Goal: Check status

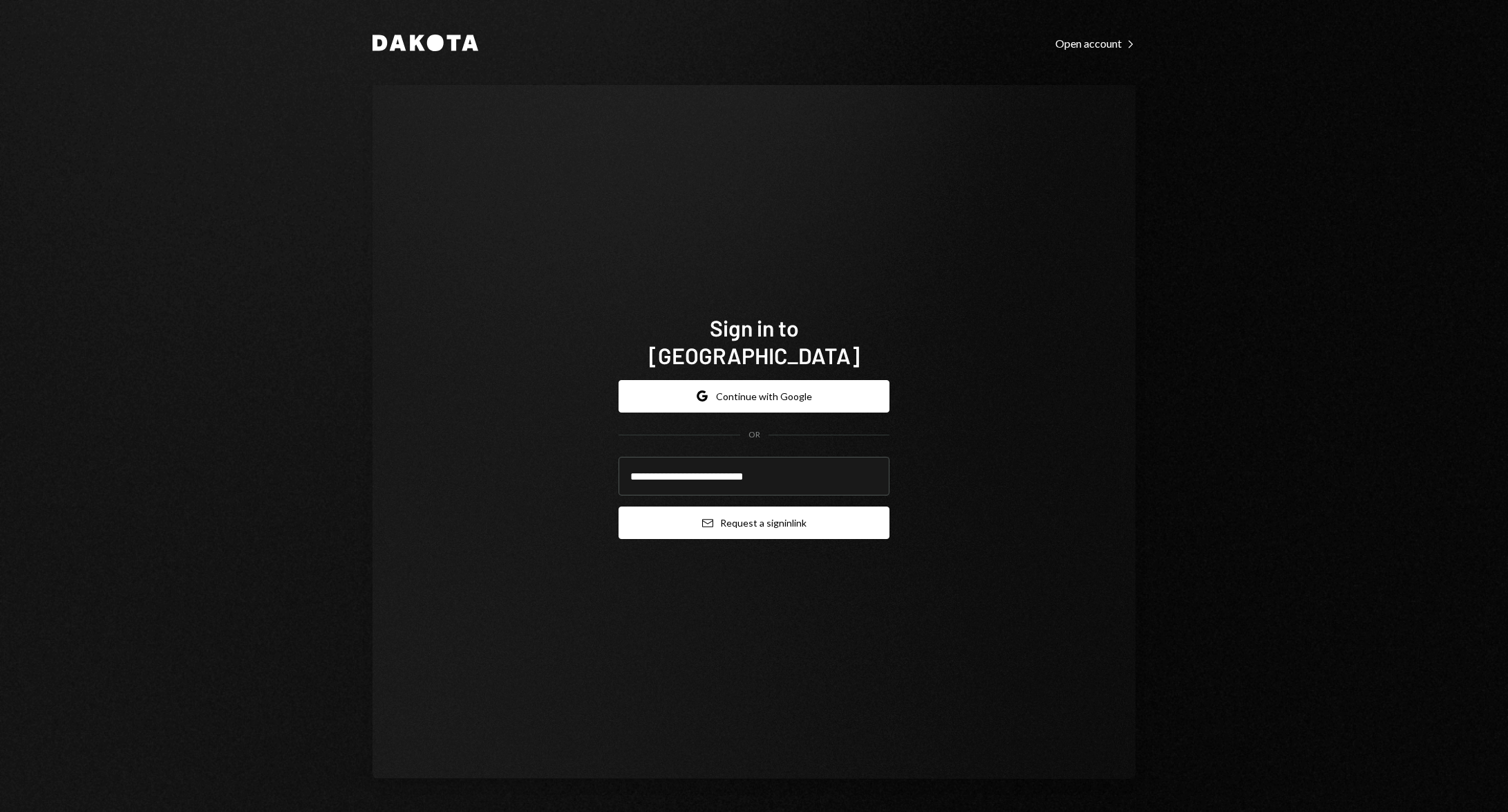
type input "**********"
click at [767, 514] on button "Email Request a sign in link" at bounding box center [754, 523] width 271 height 32
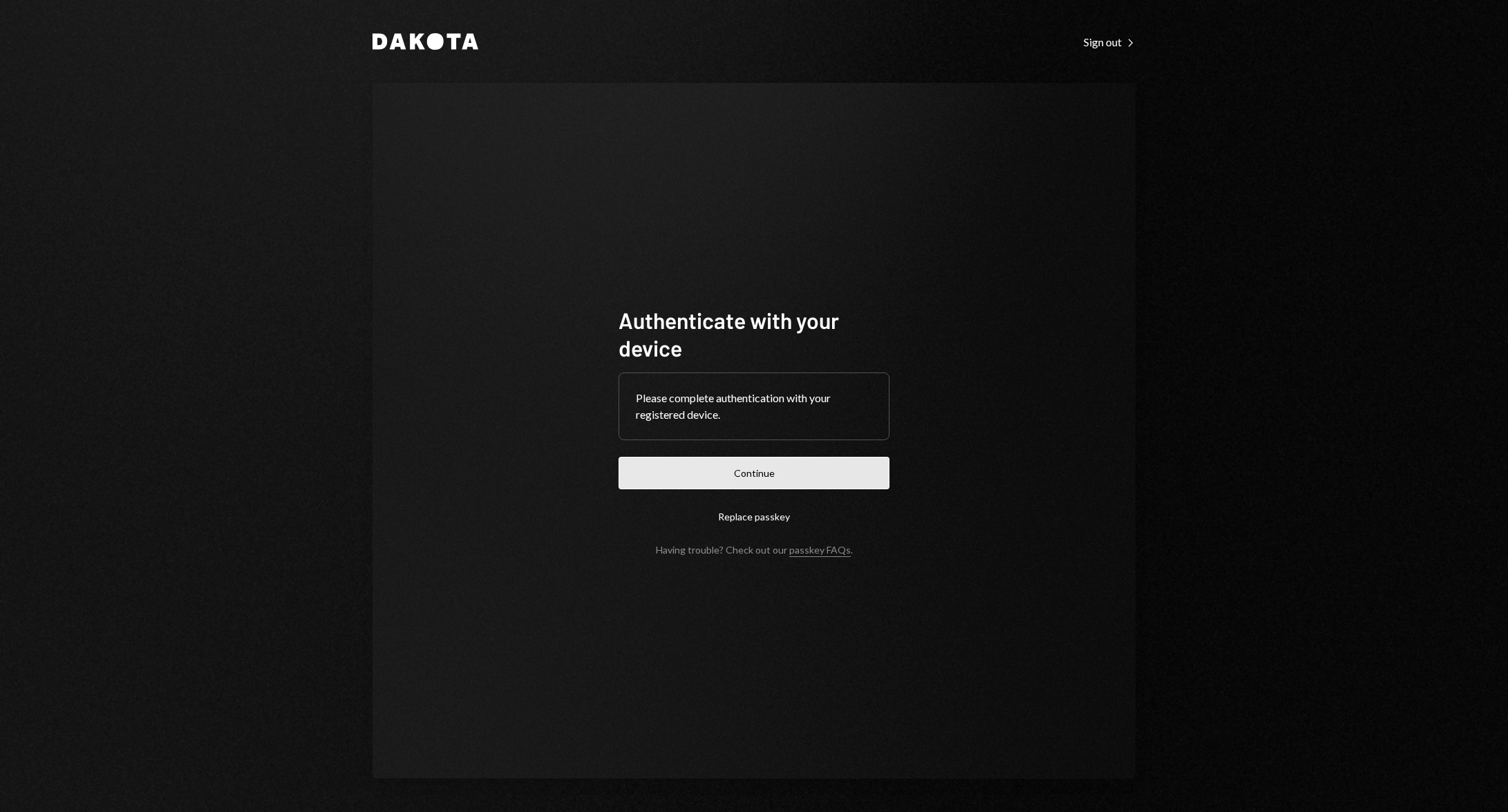
click at [831, 477] on button "Continue" at bounding box center [754, 473] width 271 height 32
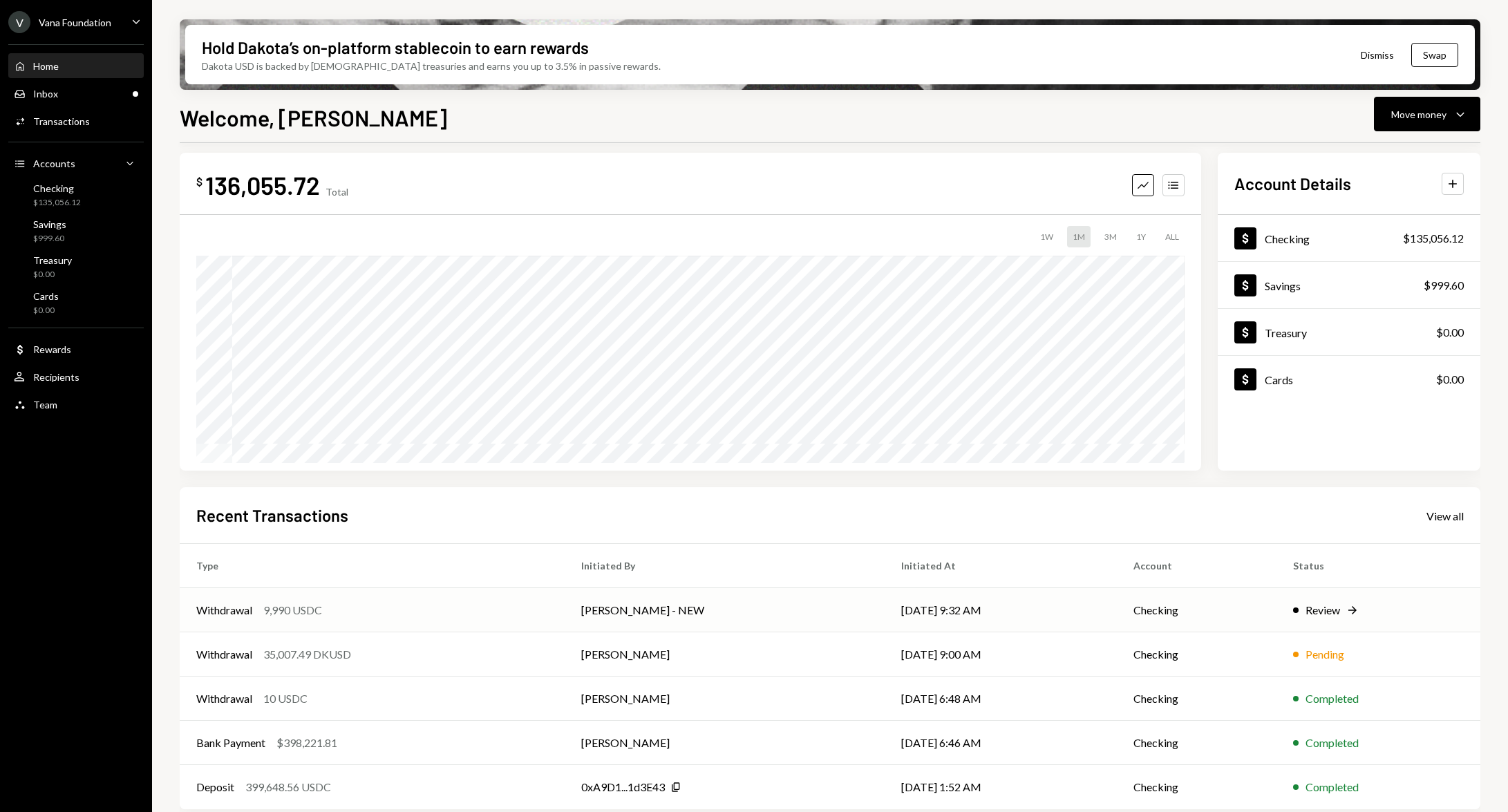
scroll to position [22, 0]
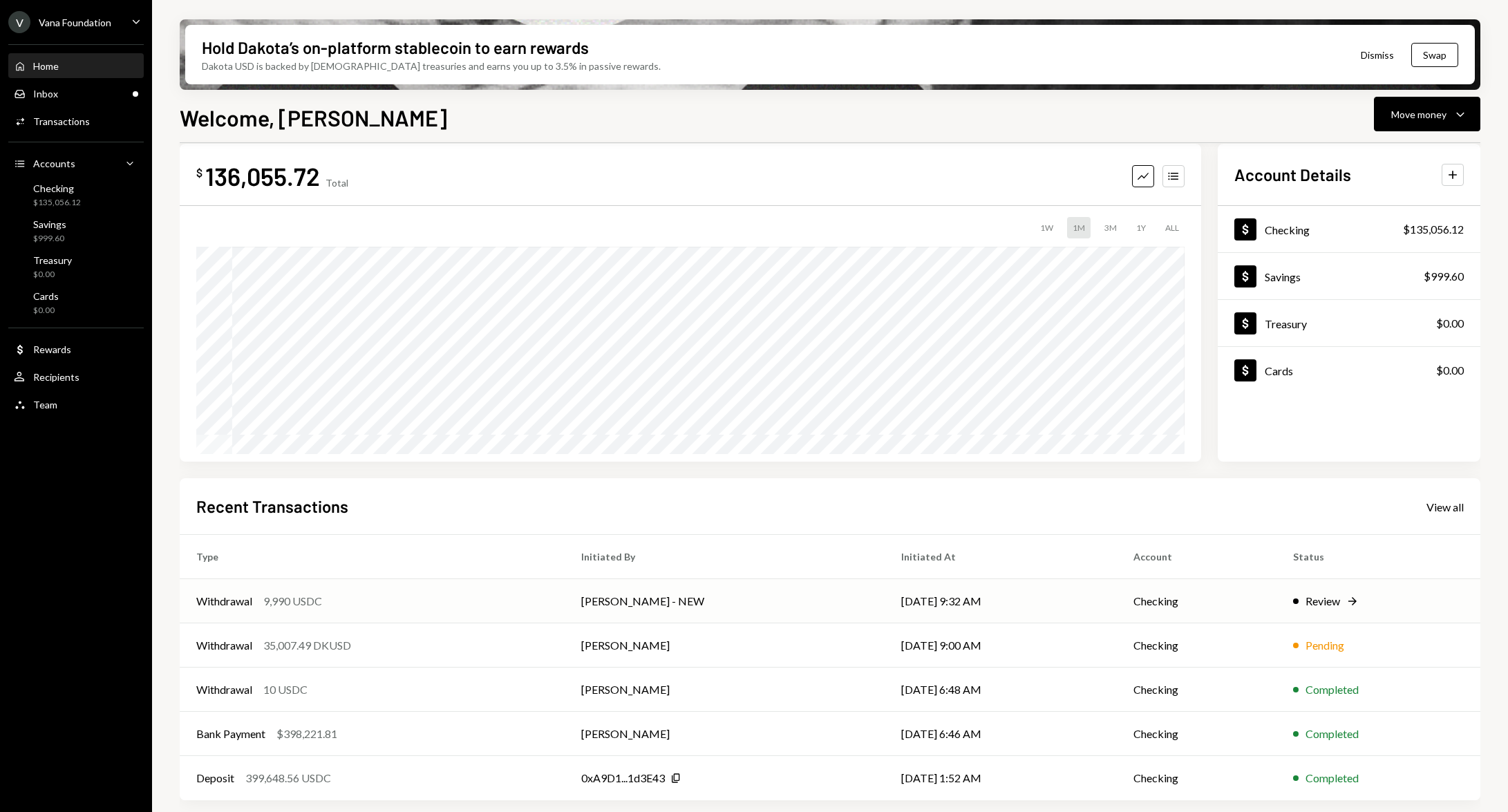
click at [1340, 601] on div "Review Right Arrow" at bounding box center [1379, 601] width 171 height 17
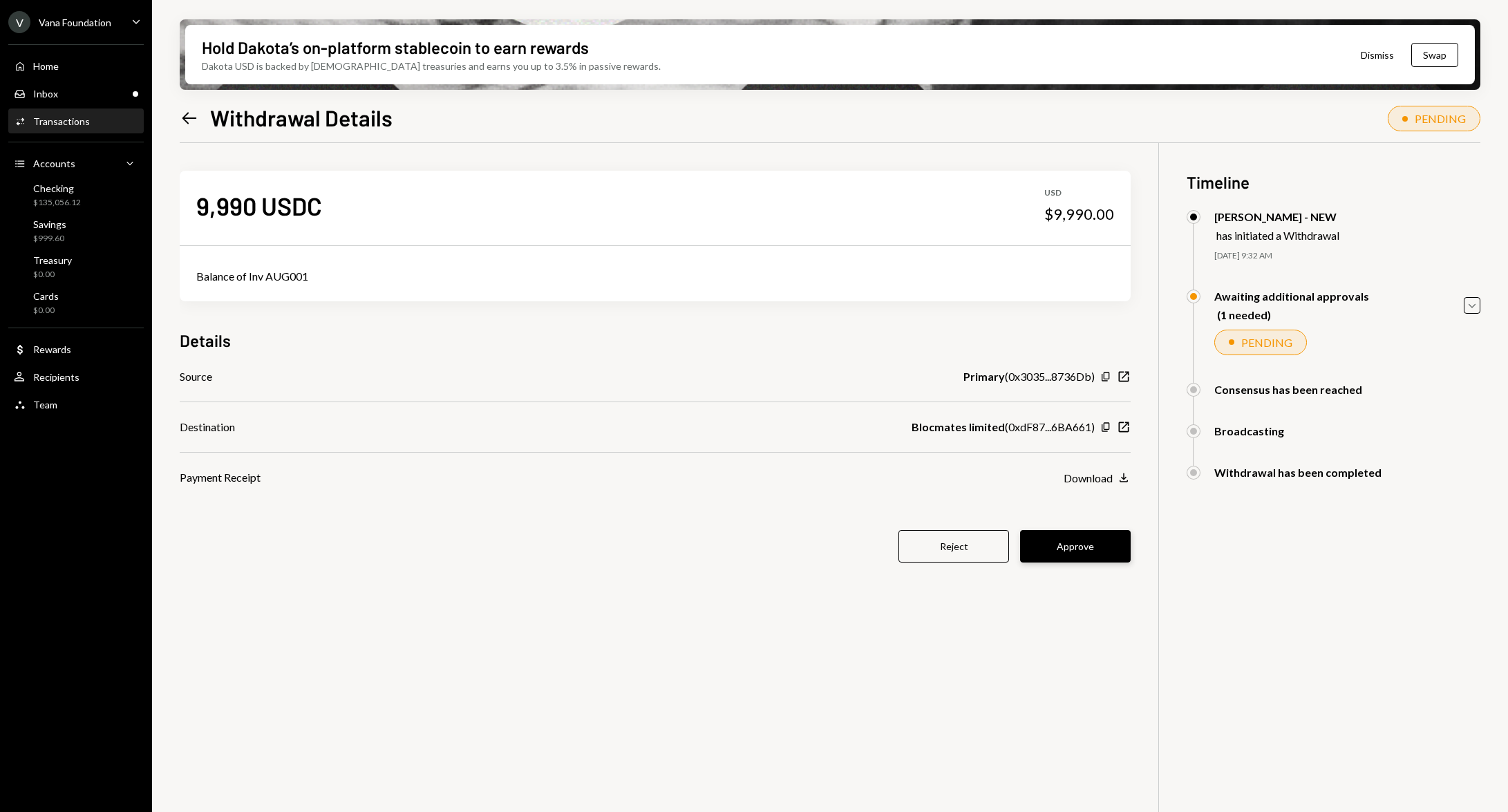
click at [1089, 552] on button "Approve" at bounding box center [1075, 546] width 110 height 32
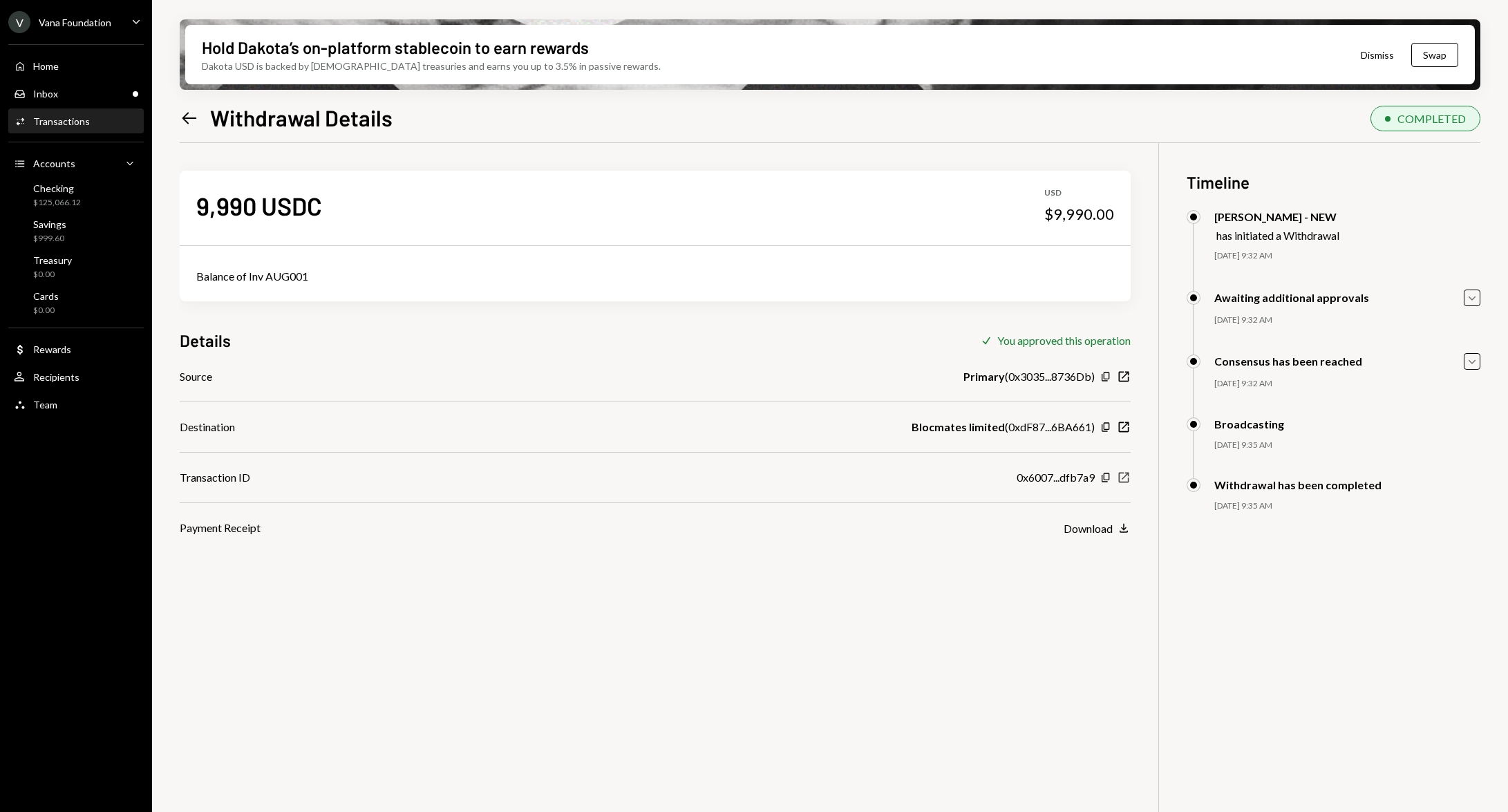
click at [1123, 477] on icon "button" at bounding box center [1124, 477] width 10 height 10
